Goal: Task Accomplishment & Management: Manage account settings

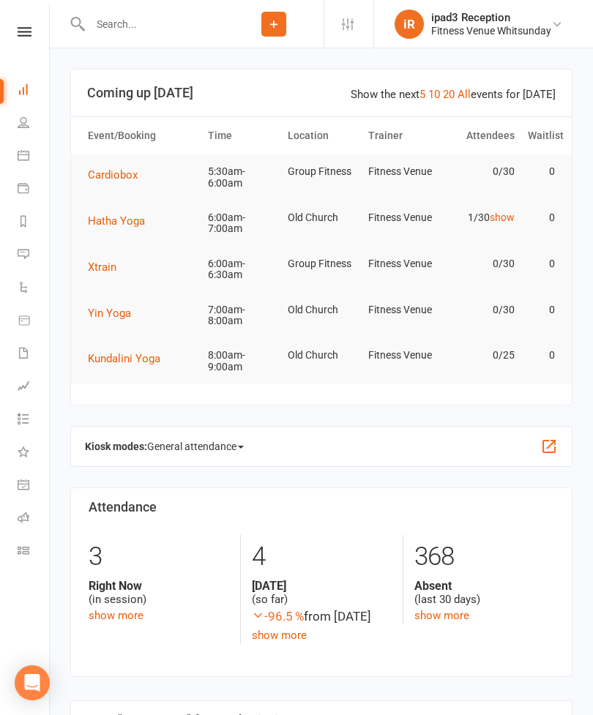
click at [109, 181] on button "Cardiobox" at bounding box center [118, 175] width 60 height 18
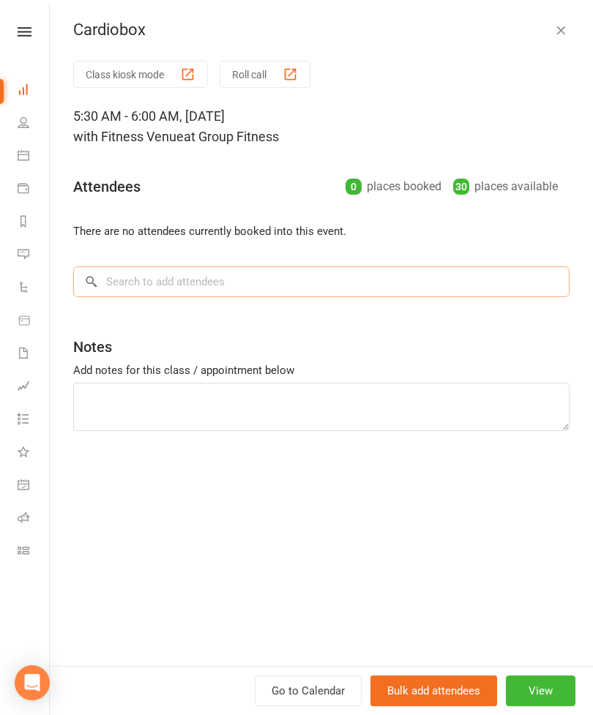
click at [136, 277] on input "search" at bounding box center [321, 281] width 496 height 31
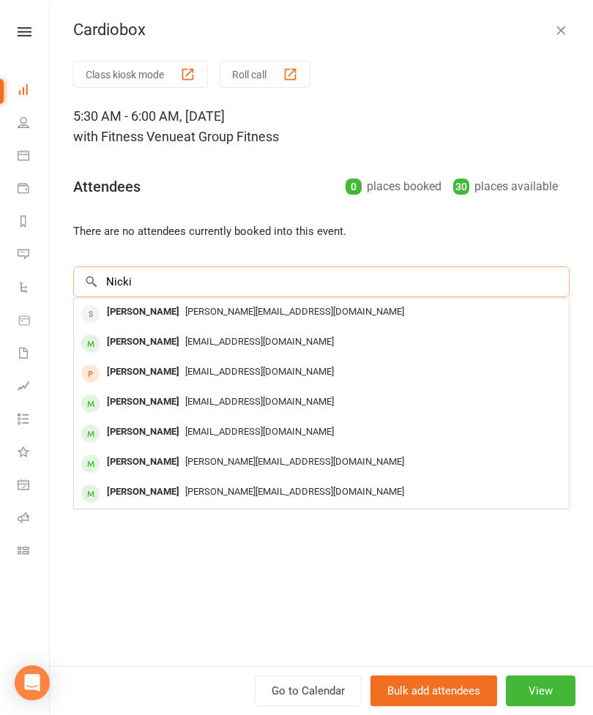
type input "Nicki"
click at [150, 347] on div "[PERSON_NAME]" at bounding box center [143, 342] width 84 height 21
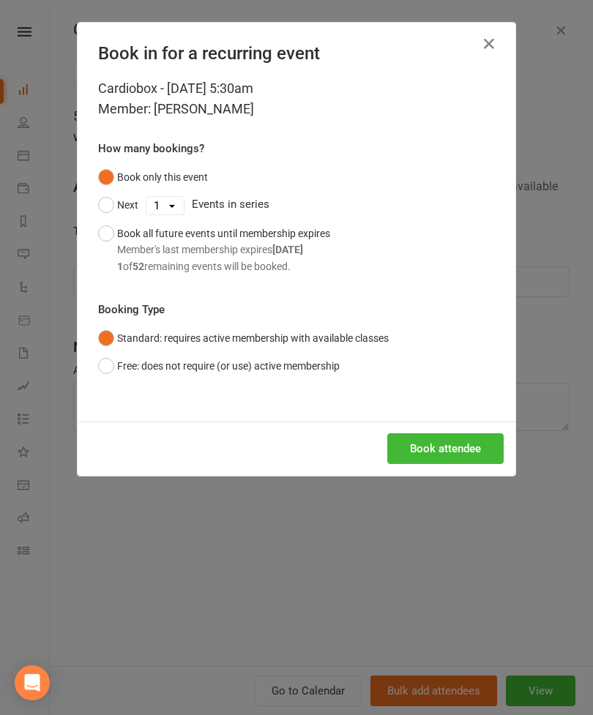
click at [453, 458] on button "Book attendee" at bounding box center [445, 448] width 116 height 31
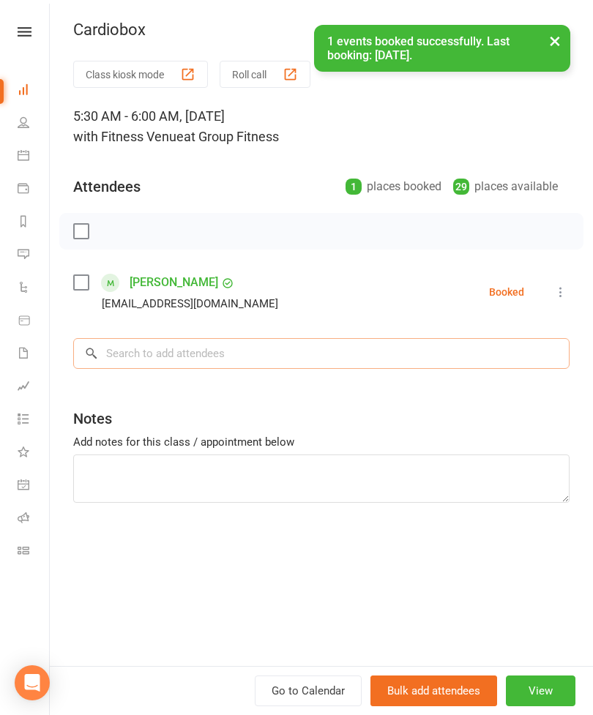
click at [149, 355] on input "search" at bounding box center [321, 353] width 496 height 31
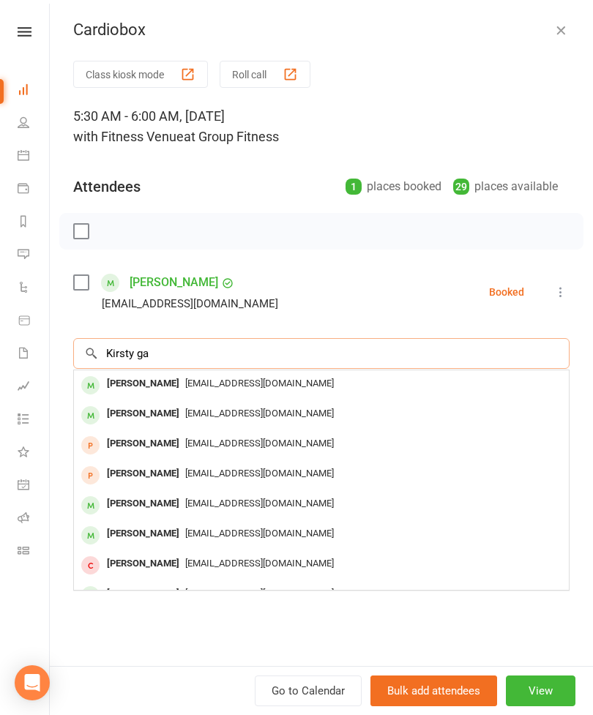
type input "Kirsty ga"
click at [189, 384] on span "[EMAIL_ADDRESS][DOMAIN_NAME]" at bounding box center [259, 383] width 149 height 11
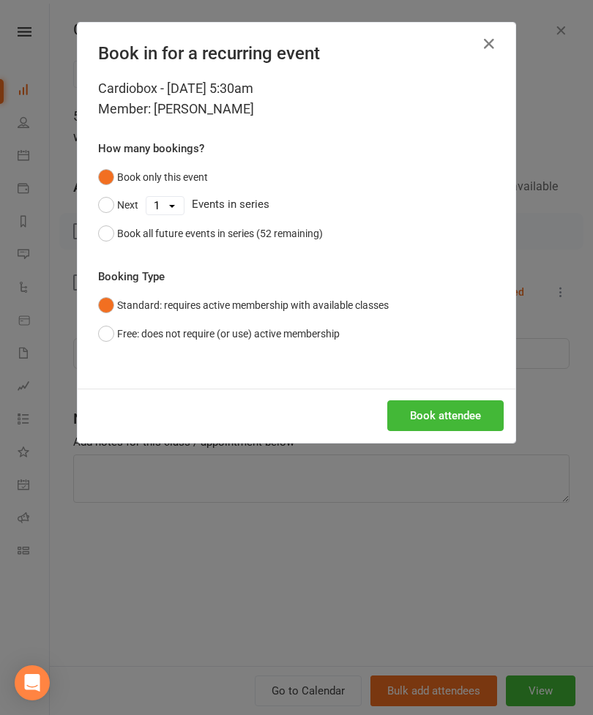
click at [445, 421] on button "Book attendee" at bounding box center [445, 415] width 116 height 31
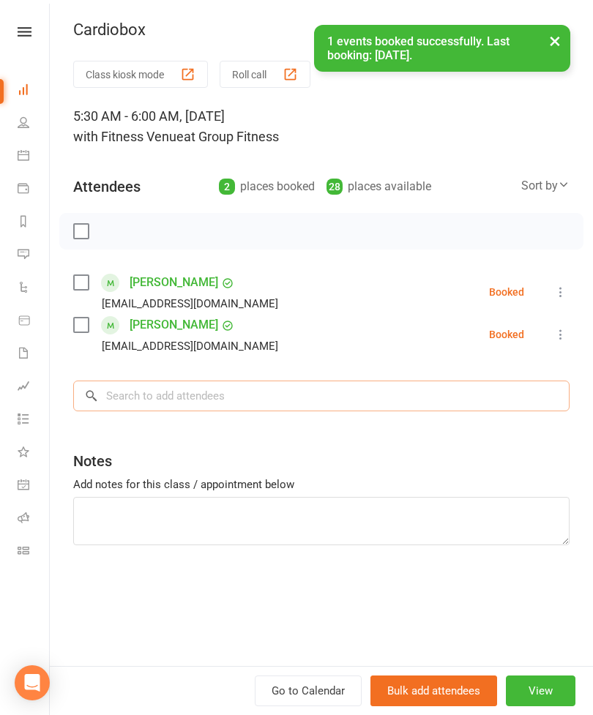
click at [231, 404] on input "search" at bounding box center [321, 396] width 496 height 31
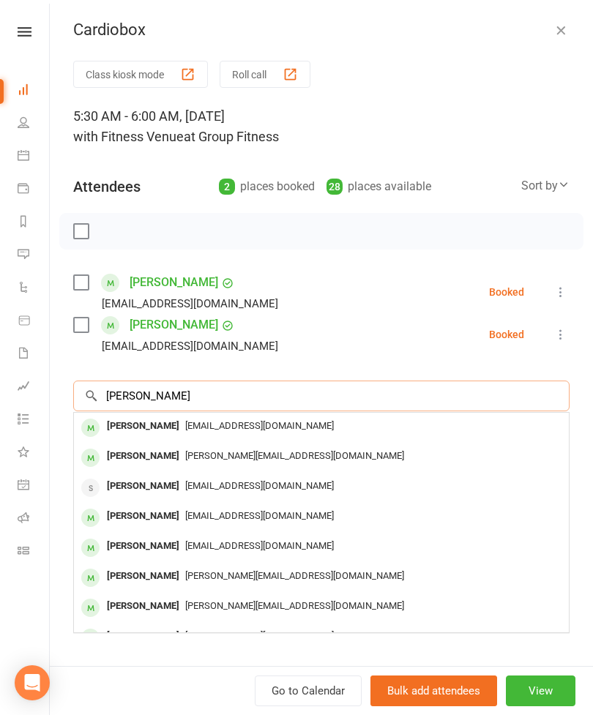
type input "[PERSON_NAME]"
click at [241, 452] on span "[PERSON_NAME][EMAIL_ADDRESS][DOMAIN_NAME]" at bounding box center [294, 455] width 219 height 11
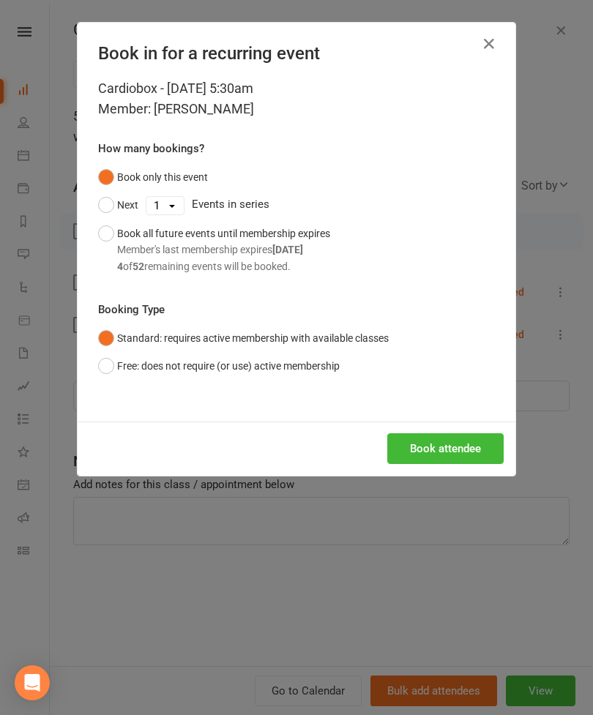
click at [458, 444] on button "Book attendee" at bounding box center [445, 448] width 116 height 31
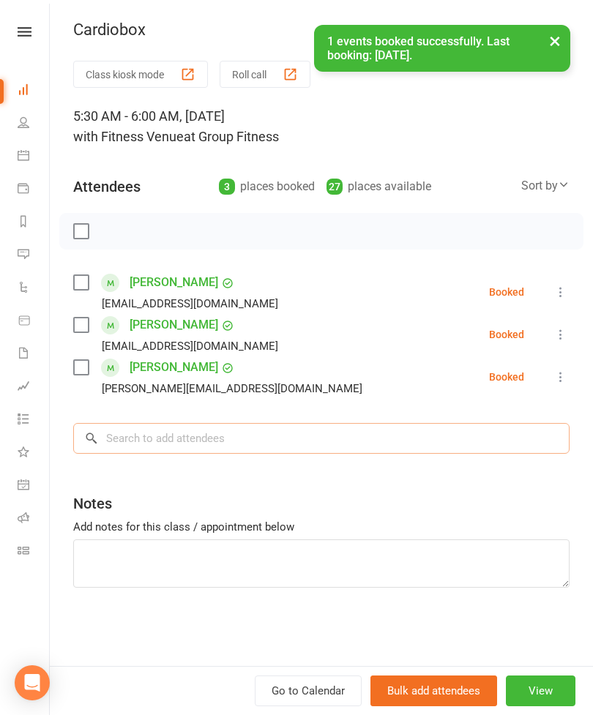
click at [181, 444] on input "search" at bounding box center [321, 438] width 496 height 31
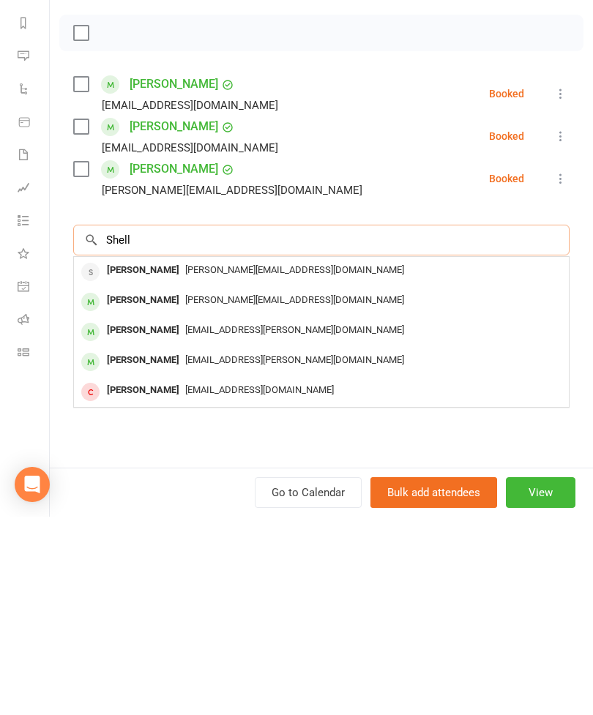
type input "Shell"
click at [185, 488] on div "[PERSON_NAME]" at bounding box center [143, 498] width 84 height 21
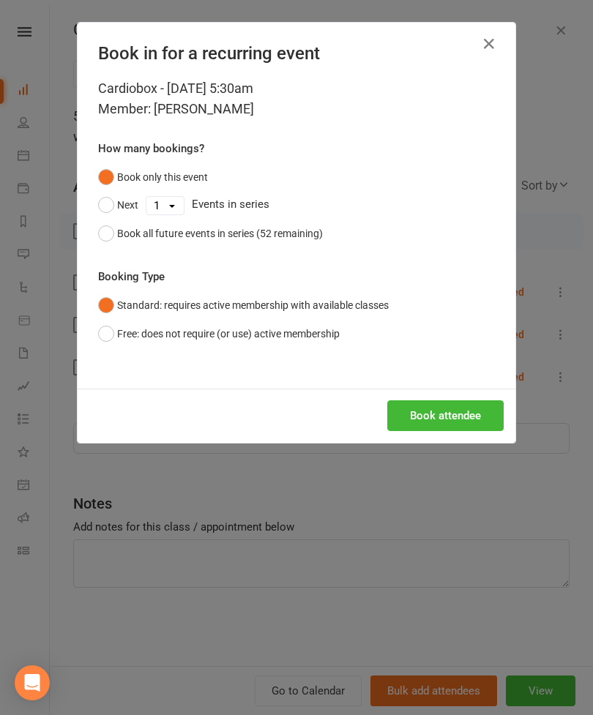
click at [460, 414] on button "Book attendee" at bounding box center [445, 415] width 116 height 31
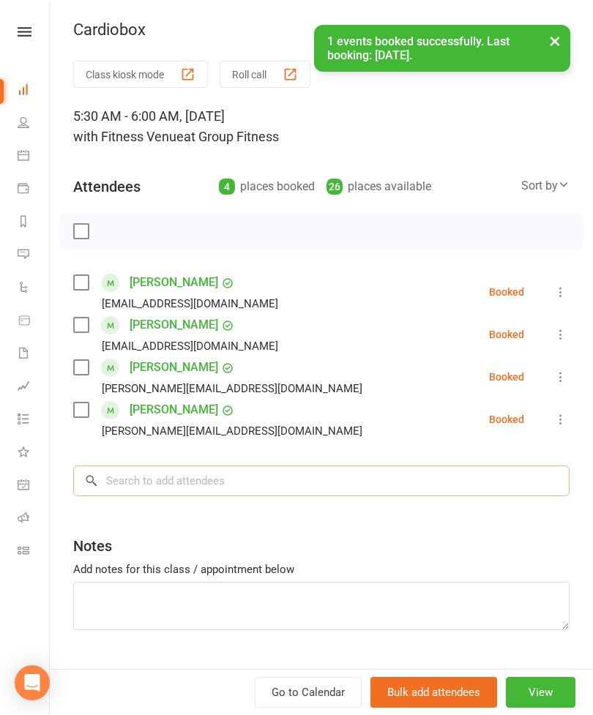
click at [179, 480] on input "search" at bounding box center [321, 481] width 496 height 31
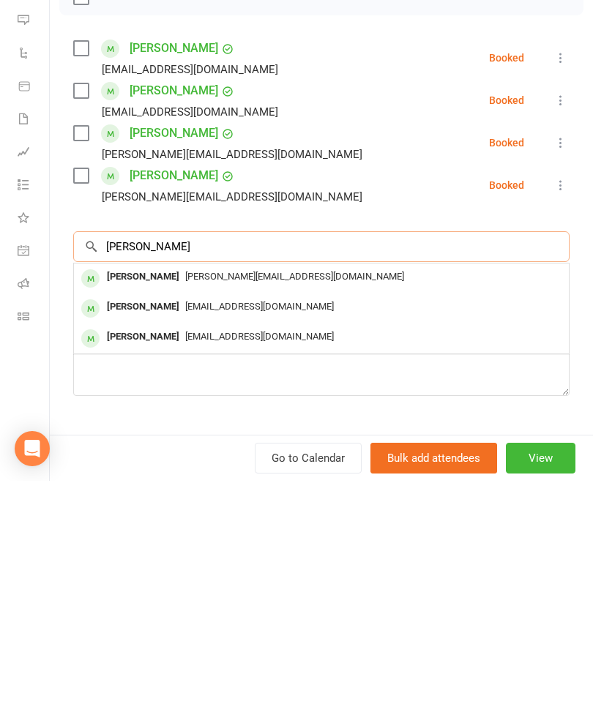
type input "[PERSON_NAME]"
click at [190, 535] on span "[EMAIL_ADDRESS][DOMAIN_NAME]" at bounding box center [259, 540] width 149 height 11
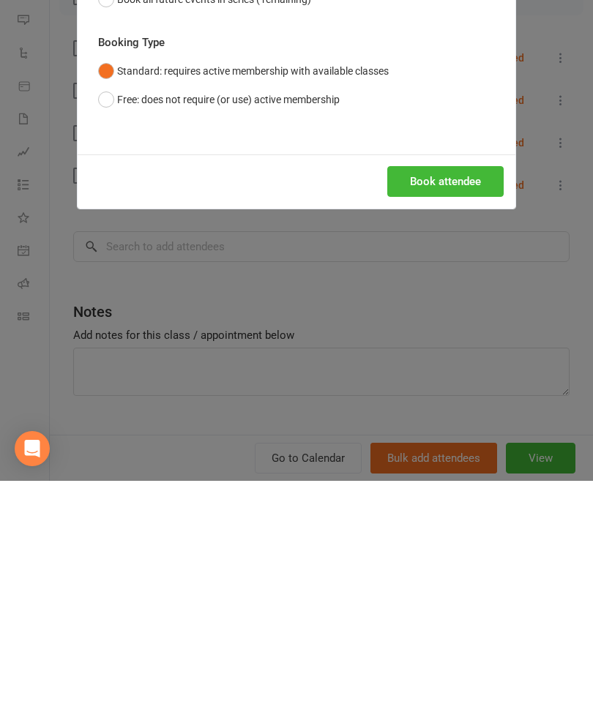
scroll to position [439, 0]
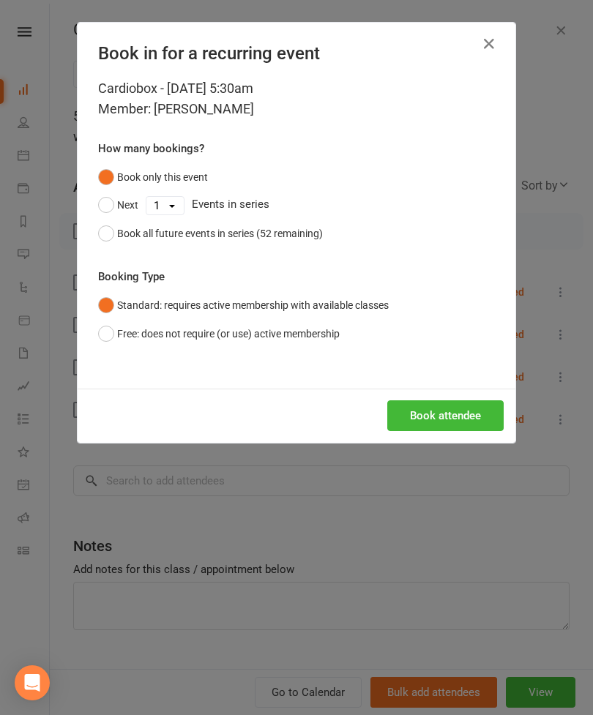
click at [454, 419] on button "Book attendee" at bounding box center [445, 415] width 116 height 31
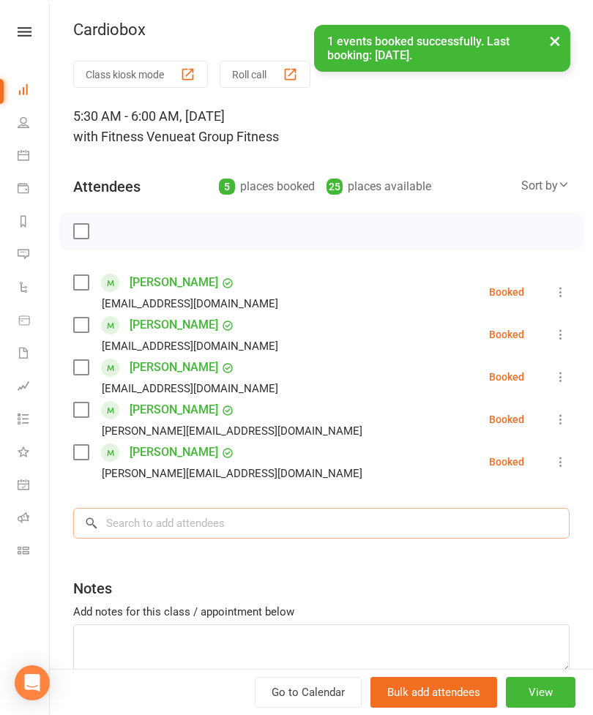
click at [190, 523] on input "search" at bounding box center [321, 523] width 496 height 31
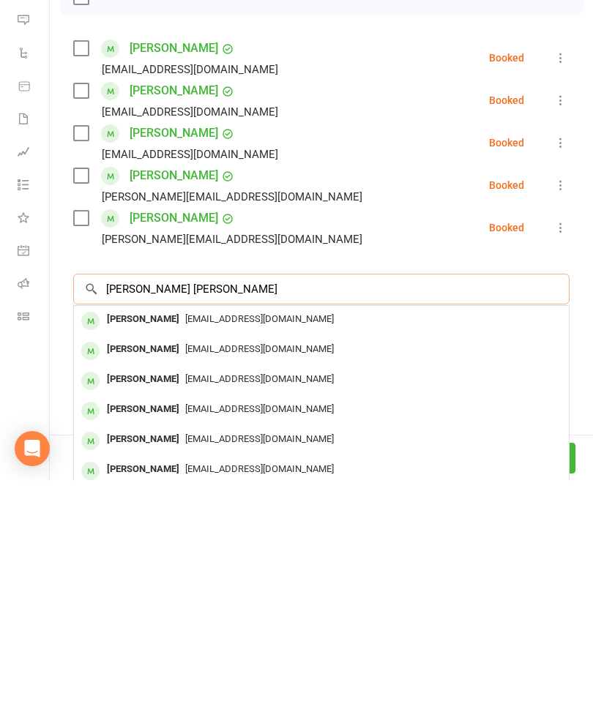
type input "[PERSON_NAME] [PERSON_NAME]"
click at [164, 543] on div "[PERSON_NAME]" at bounding box center [143, 553] width 84 height 21
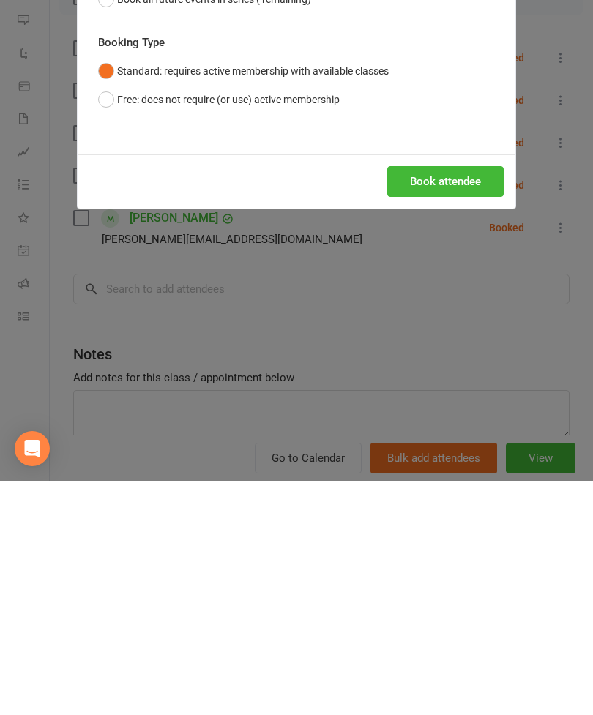
scroll to position [723, 0]
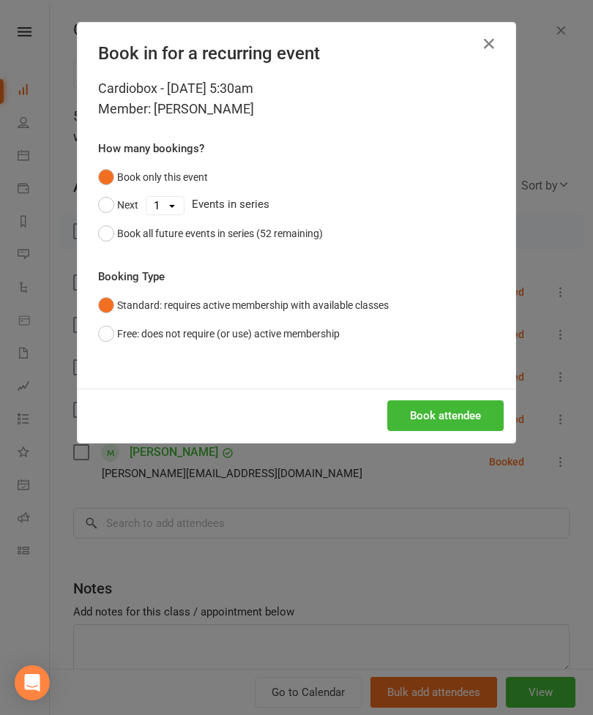
click at [470, 418] on button "Book attendee" at bounding box center [445, 415] width 116 height 31
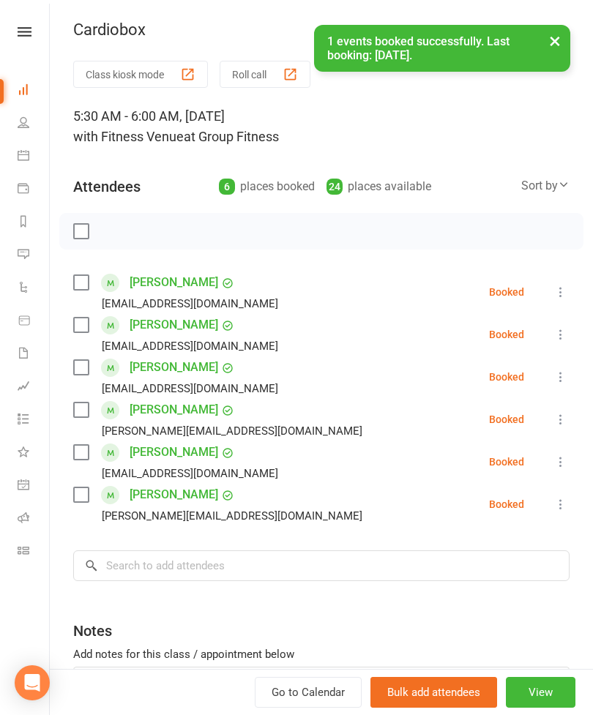
click at [86, 234] on label at bounding box center [80, 231] width 15 height 15
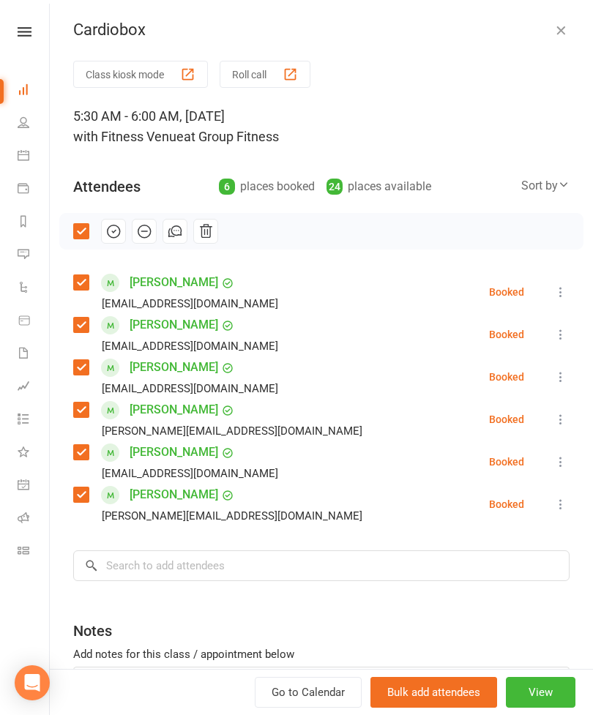
click at [111, 240] on button "button" at bounding box center [113, 231] width 25 height 25
